Goal: Task Accomplishment & Management: Use online tool/utility

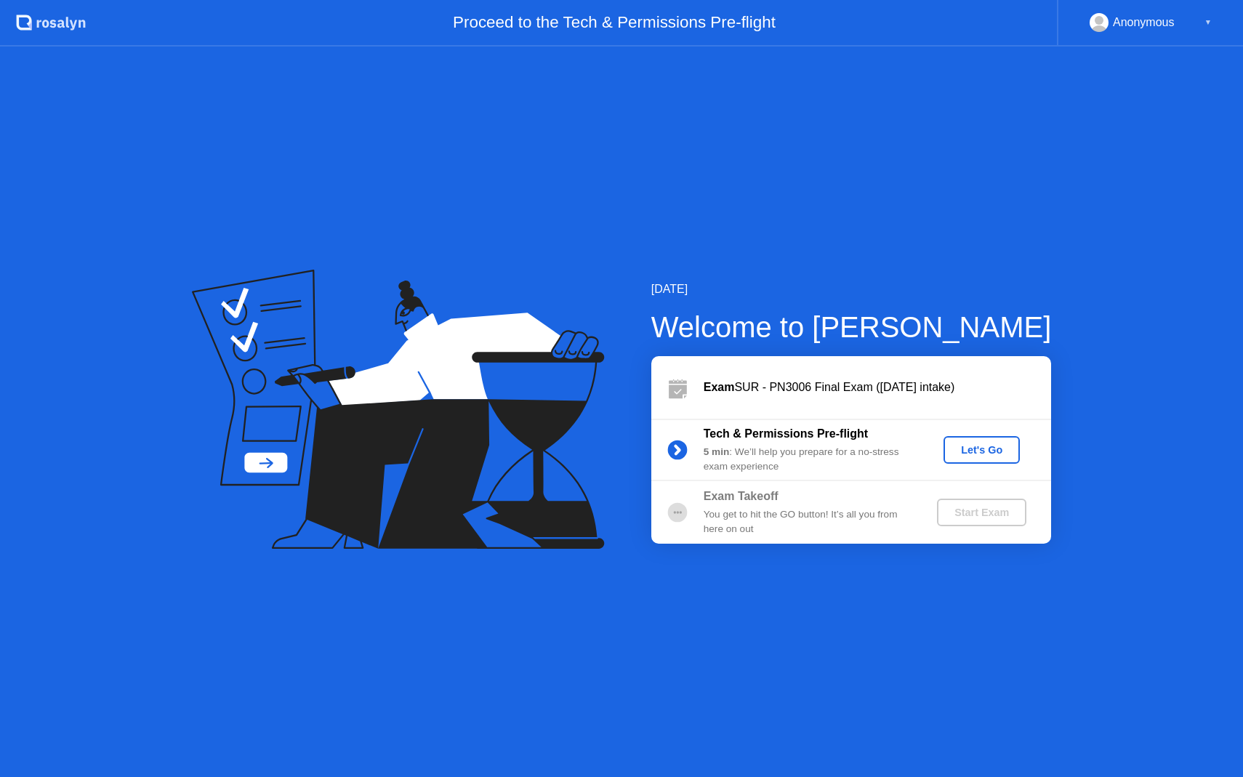
click at [997, 448] on div "Let's Go" at bounding box center [981, 450] width 65 height 12
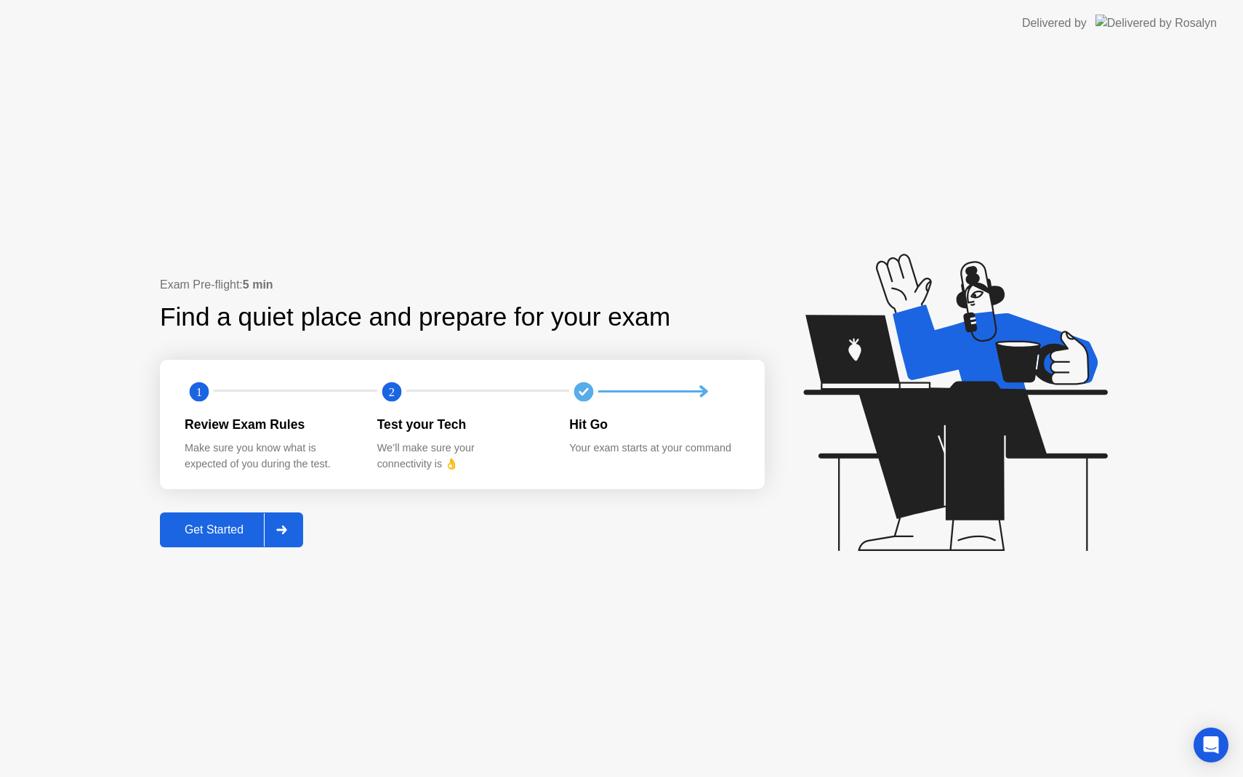
click at [239, 523] on div "Get Started" at bounding box center [214, 529] width 100 height 13
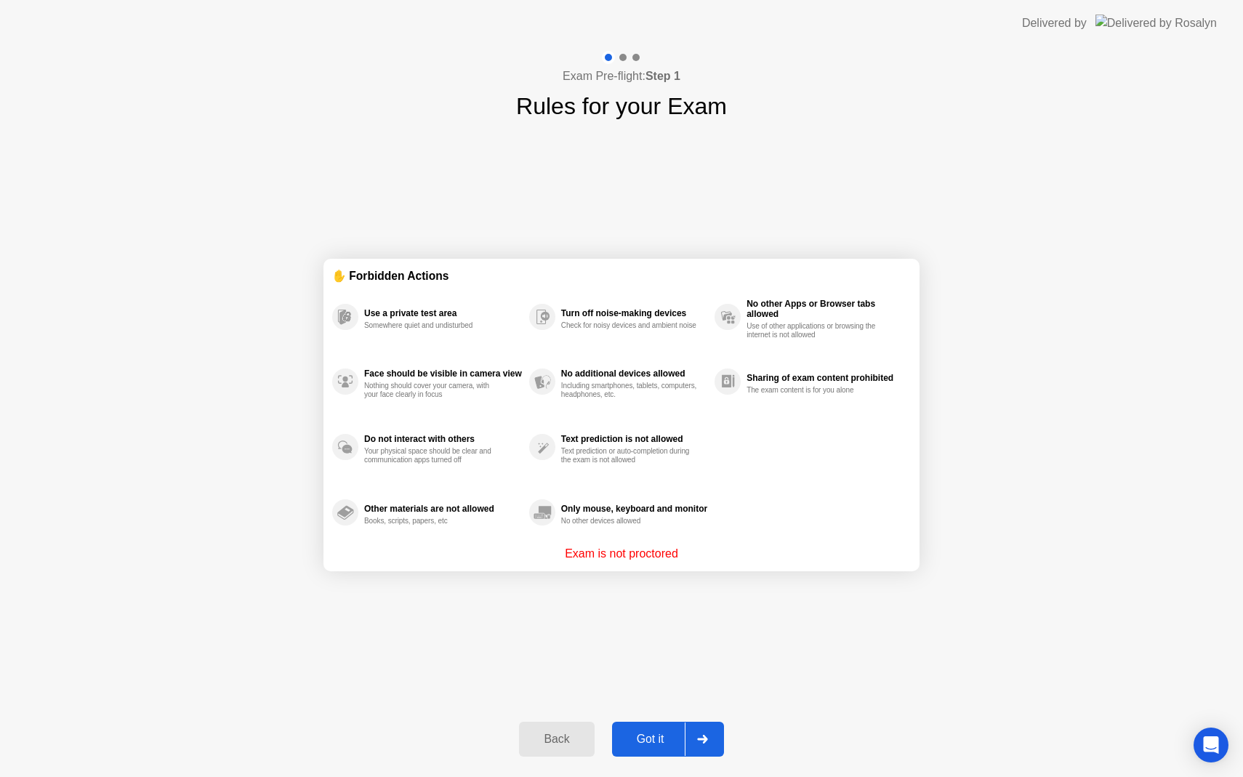
click at [645, 733] on div "Got it" at bounding box center [650, 739] width 68 height 13
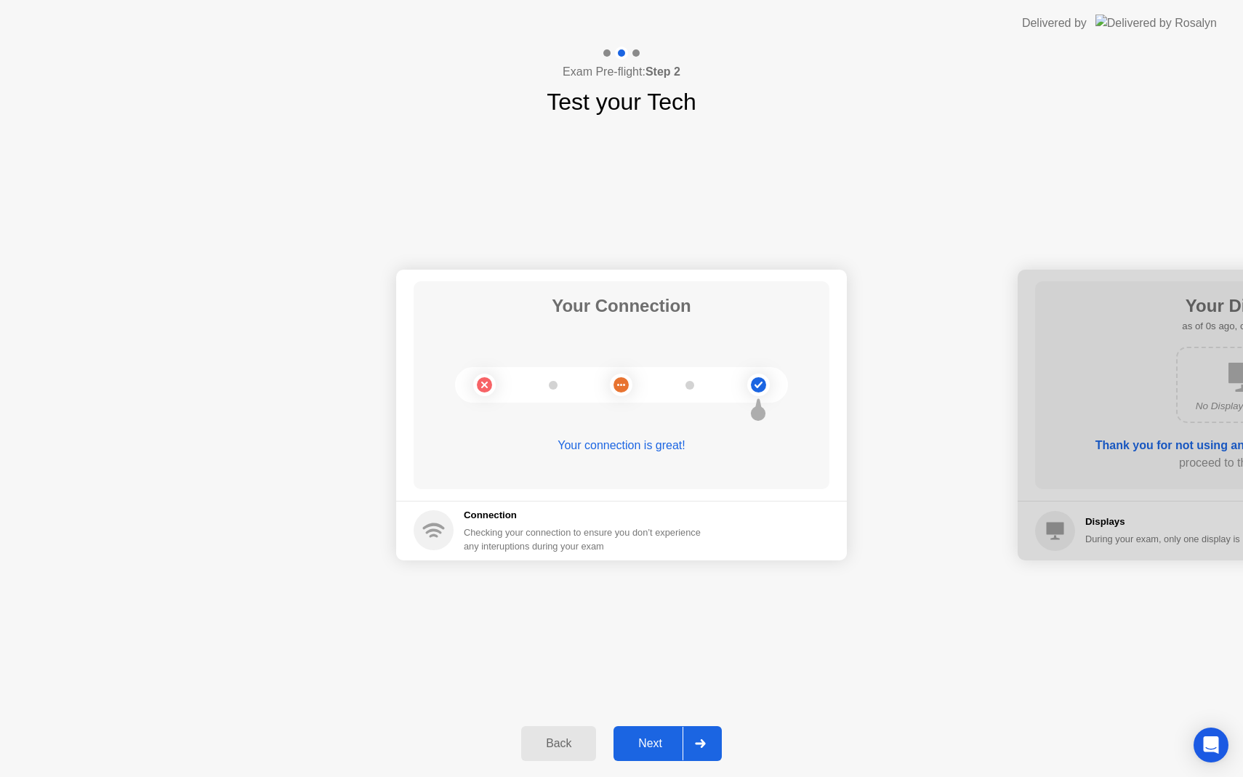
click at [659, 753] on button "Next" at bounding box center [668, 743] width 108 height 35
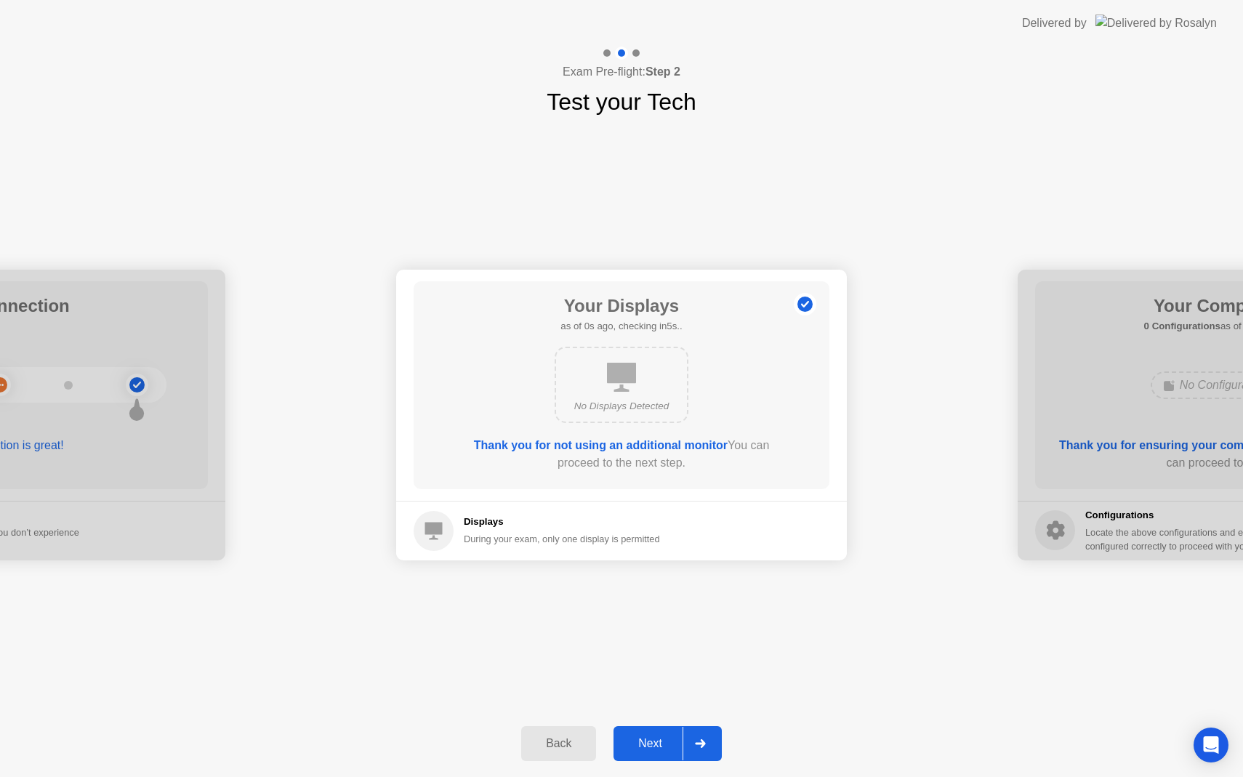
click at [659, 753] on button "Next" at bounding box center [668, 743] width 108 height 35
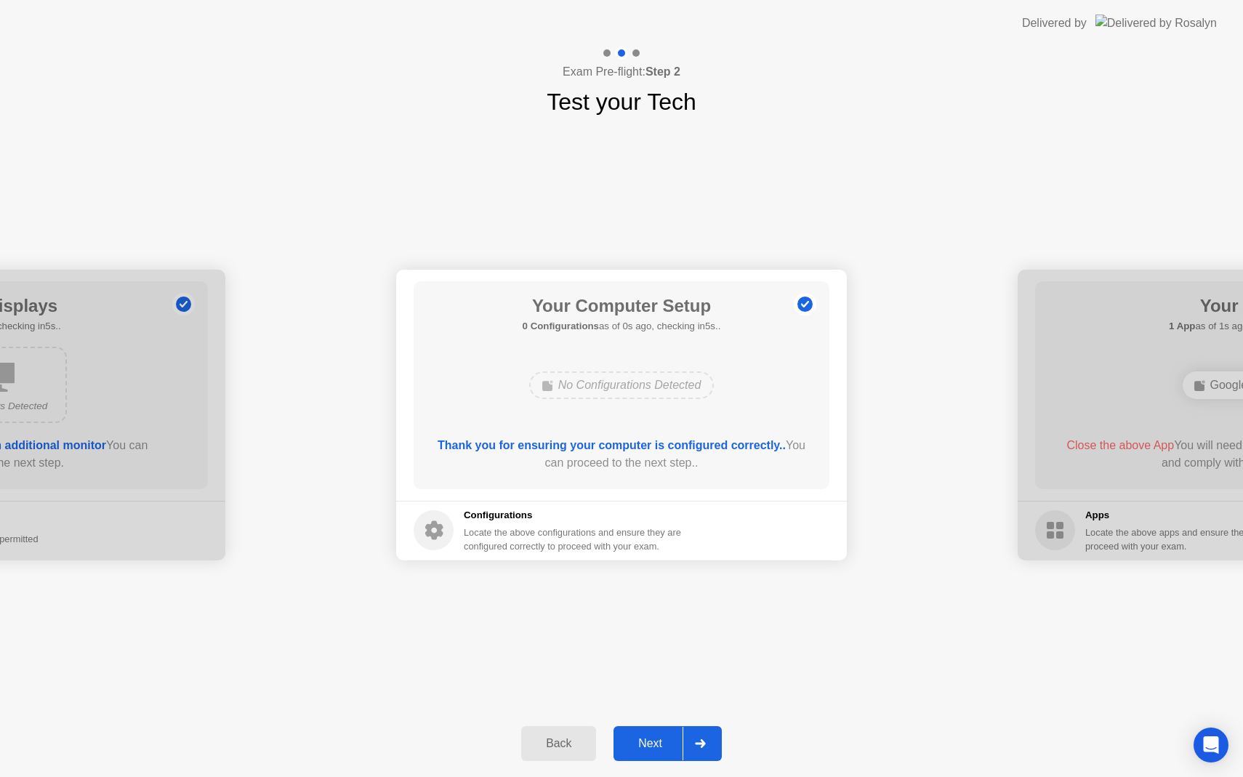
click at [659, 753] on button "Next" at bounding box center [668, 743] width 108 height 35
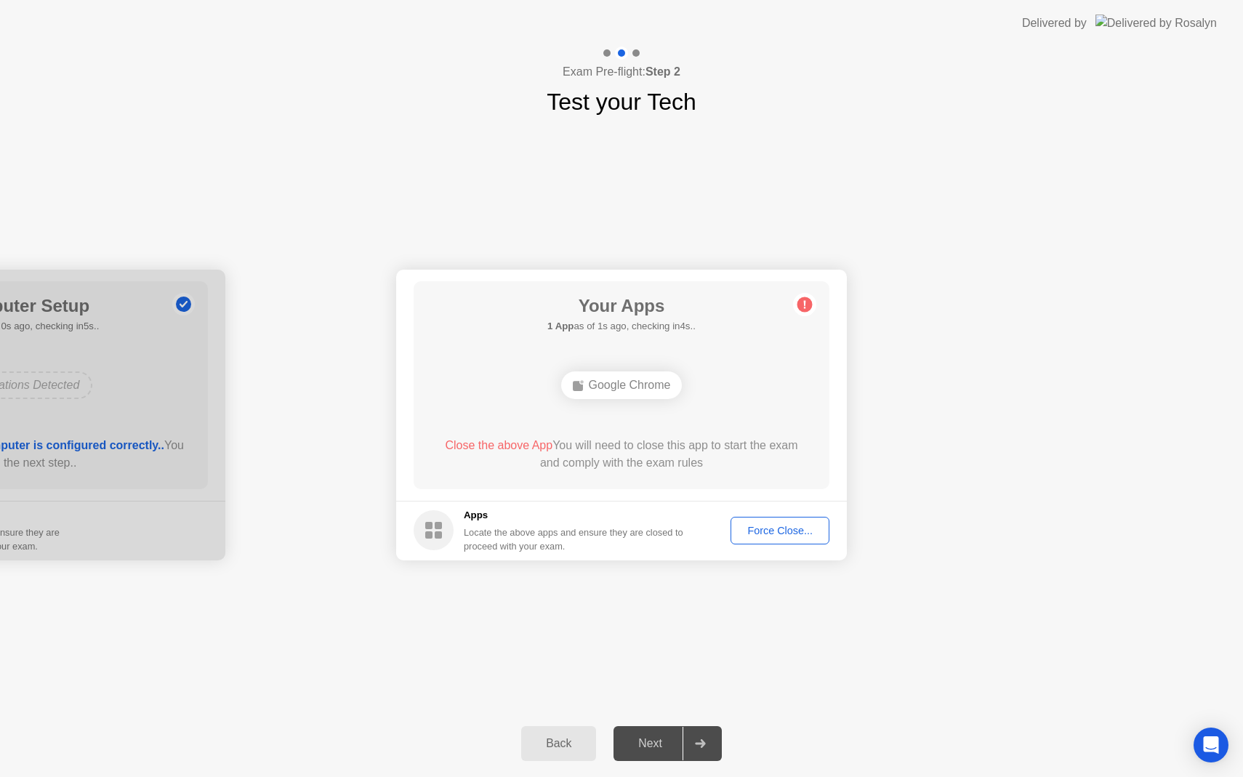
click at [763, 529] on div "Force Close..." at bounding box center [780, 531] width 89 height 12
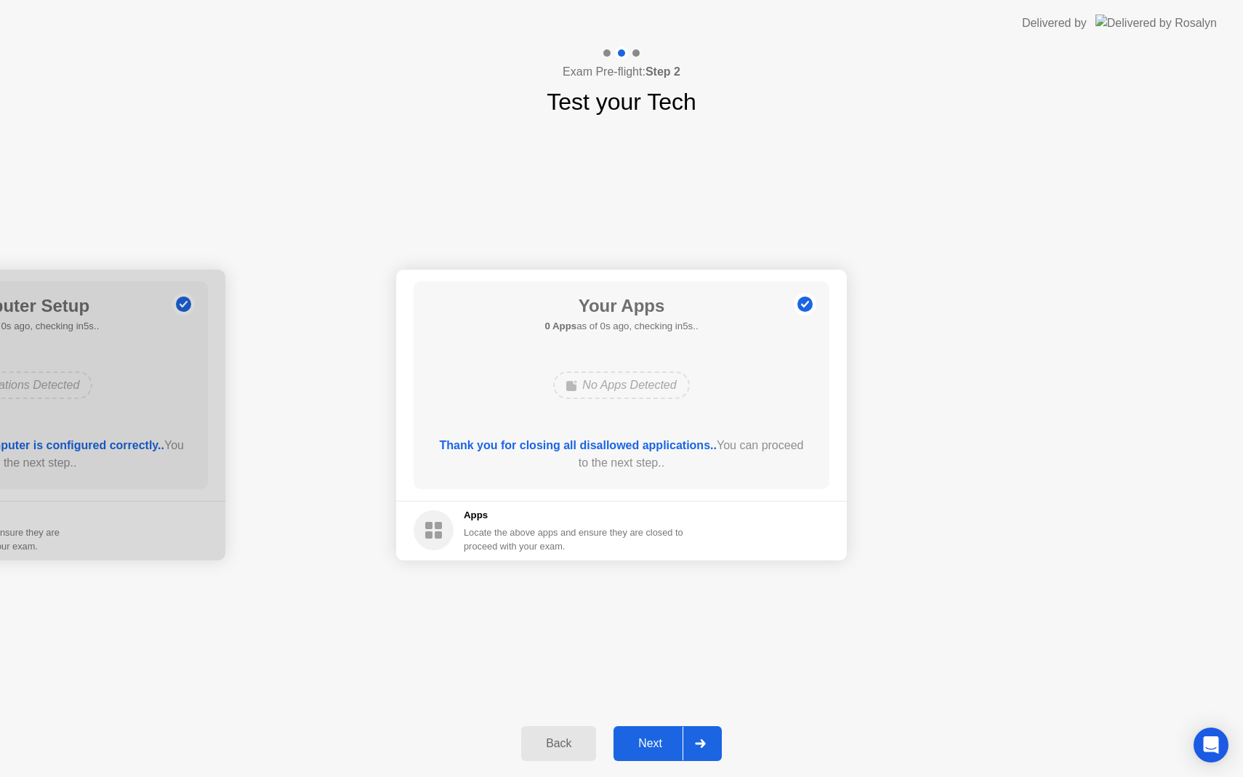
click at [653, 737] on div "Next" at bounding box center [650, 743] width 65 height 13
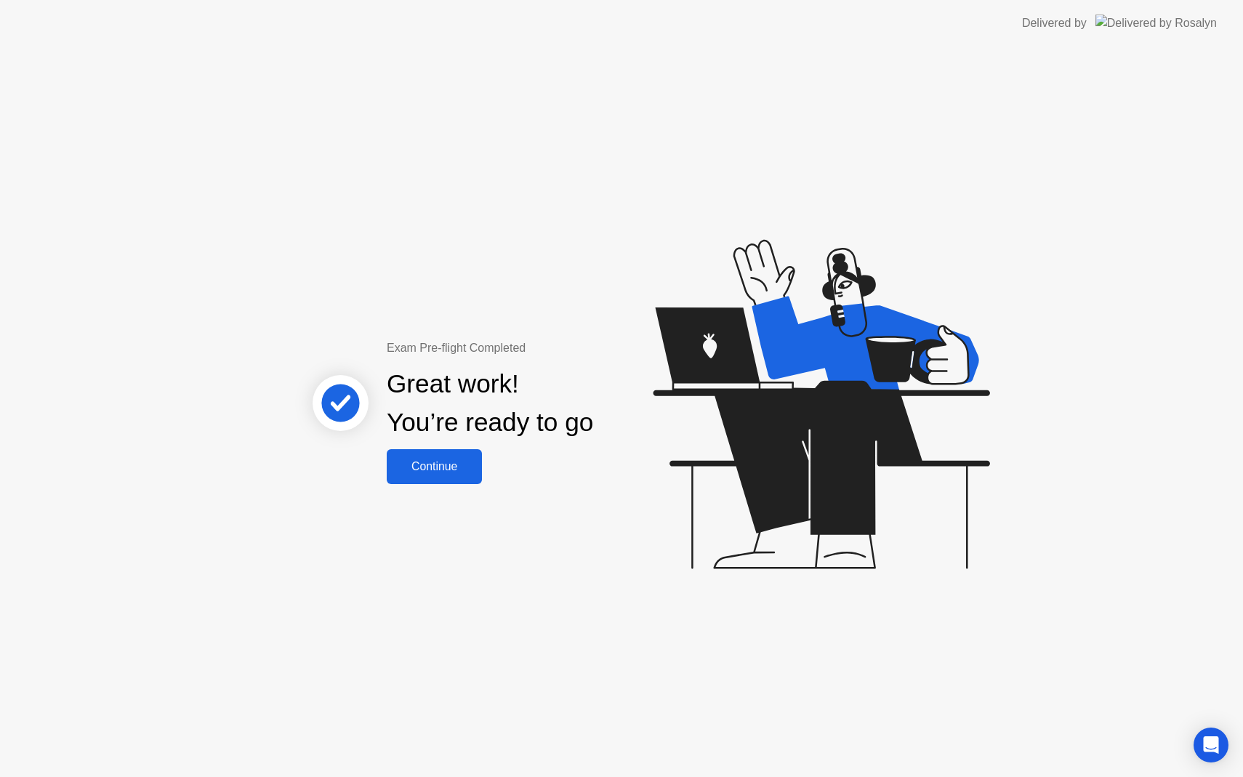
click at [406, 476] on button "Continue" at bounding box center [434, 466] width 95 height 35
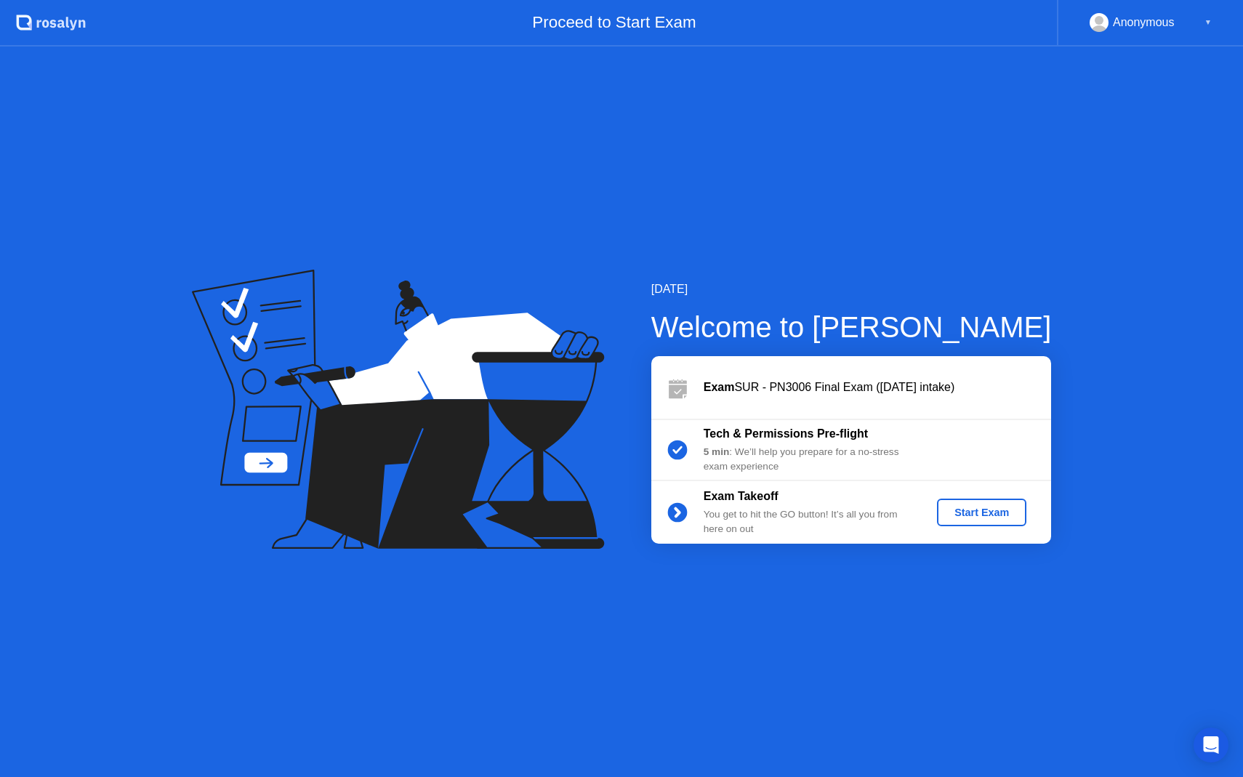
click at [991, 509] on div "Start Exam" at bounding box center [982, 513] width 78 height 12
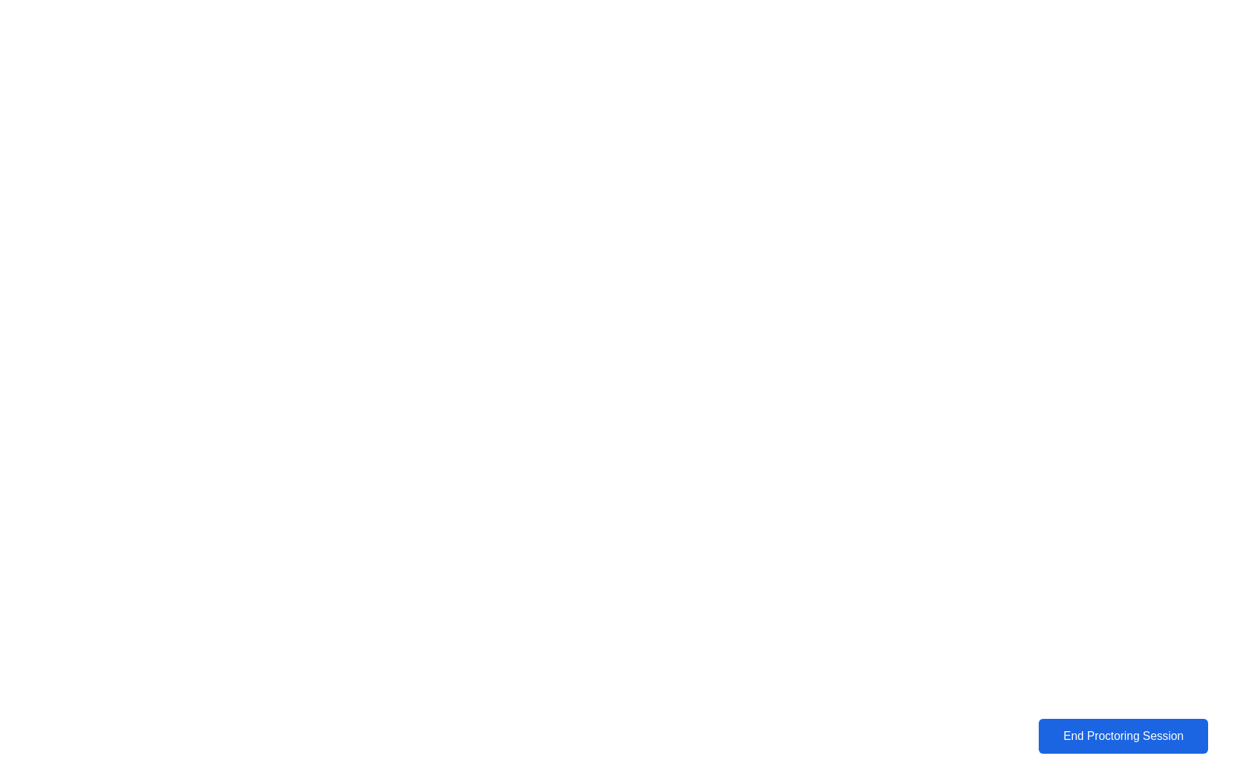
click at [1109, 725] on button "End Proctoring Session" at bounding box center [1123, 736] width 169 height 35
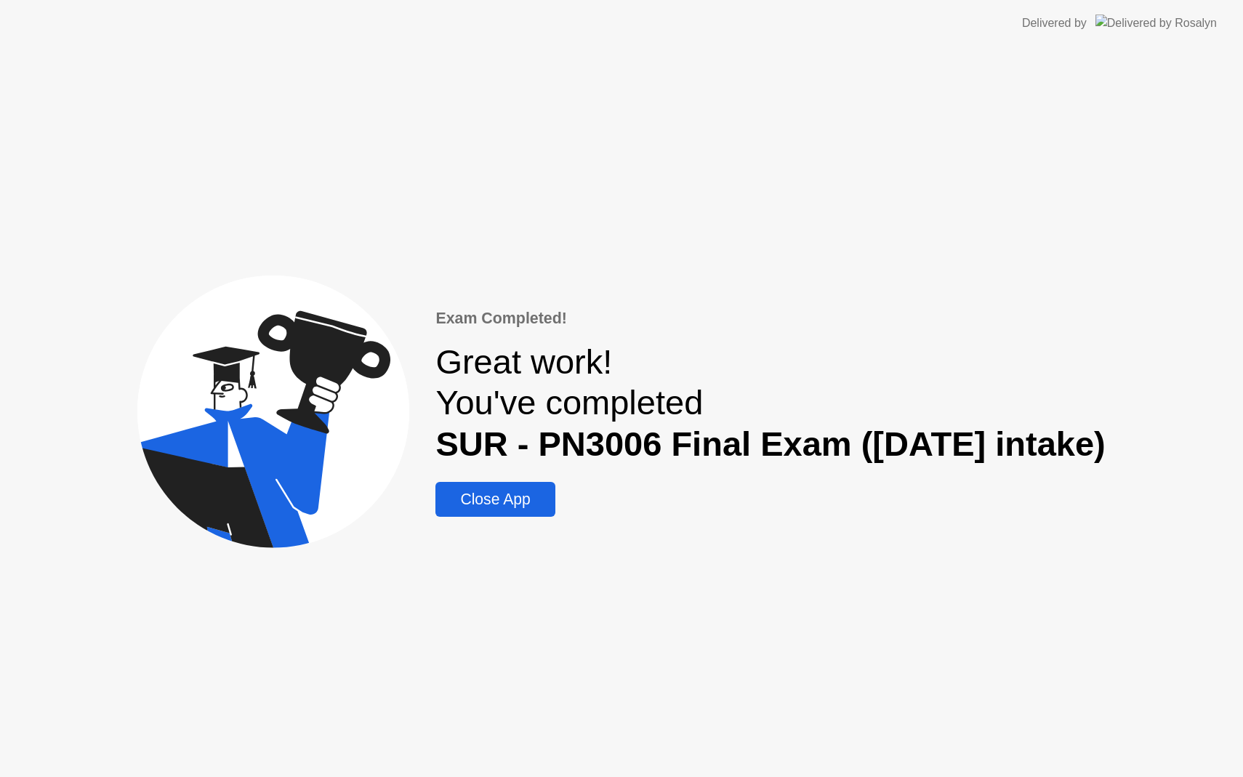
click at [454, 500] on div "Close App" at bounding box center [495, 499] width 110 height 17
